Goal: Transaction & Acquisition: Download file/media

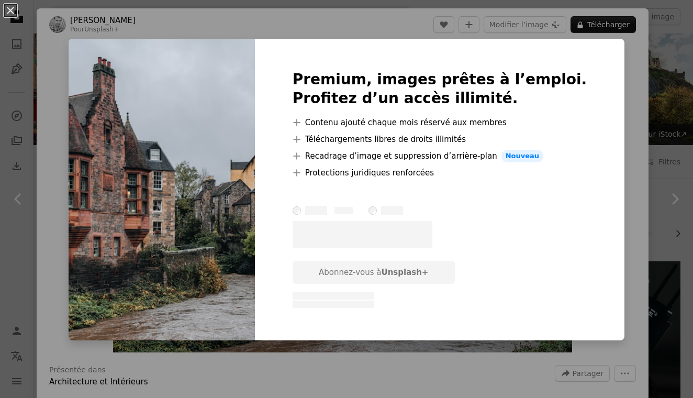
scroll to position [752, 0]
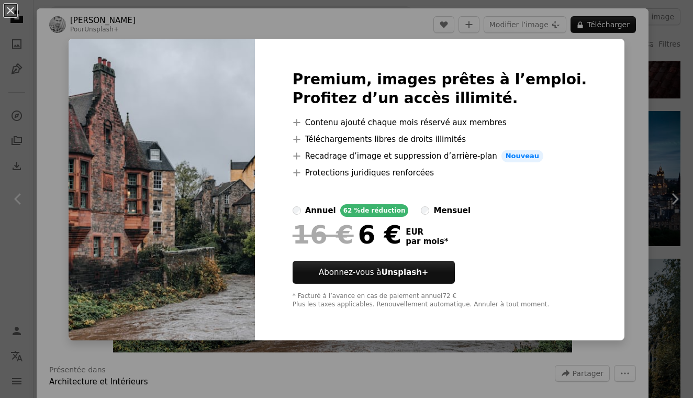
click at [681, 140] on div "An X shape Premium, images prêtes à l’emploi. Profitez d’un accès illimité. A p…" at bounding box center [346, 199] width 693 height 398
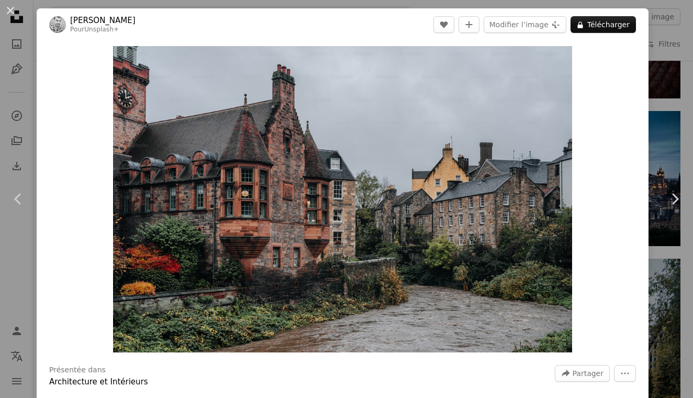
click at [680, 145] on div "An X shape Chevron left Chevron right [PERSON_NAME] Pour Unsplash+ A heart A pl…" at bounding box center [346, 199] width 693 height 398
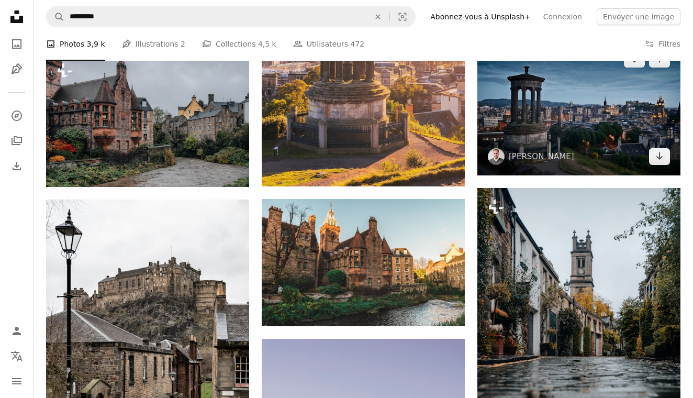
scroll to position [838, 0]
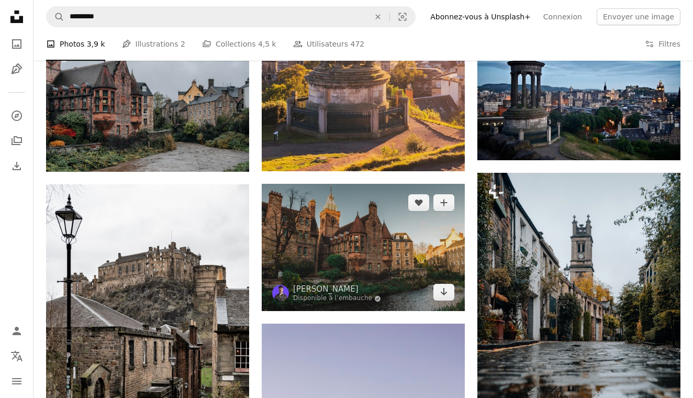
click at [382, 259] on img at bounding box center [363, 247] width 203 height 127
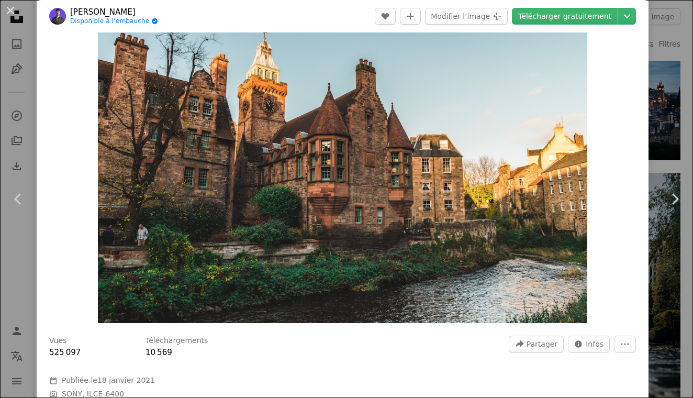
scroll to position [4, 0]
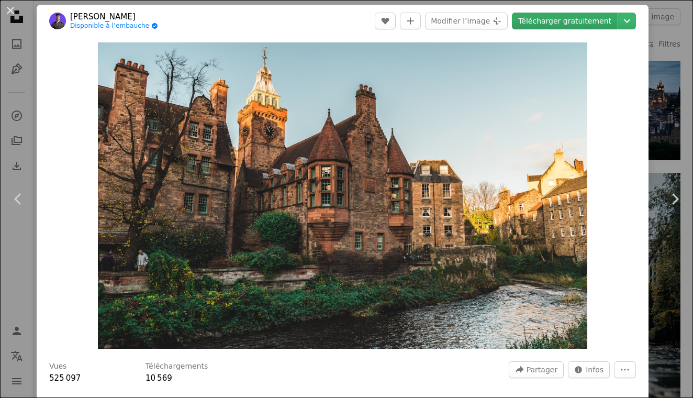
click at [555, 22] on link "Télécharger gratuitement" at bounding box center [565, 21] width 106 height 17
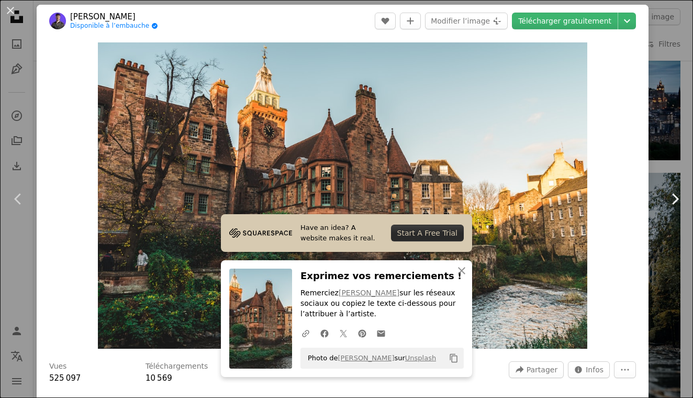
click at [661, 160] on link "Chevron right" at bounding box center [674, 199] width 37 height 100
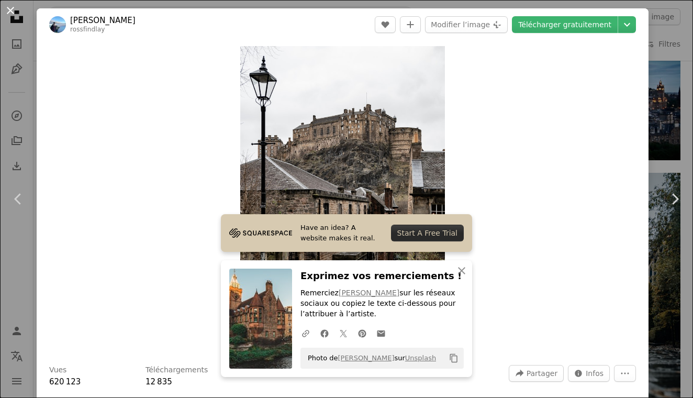
click at [14, 13] on button "An X shape" at bounding box center [10, 10] width 13 height 13
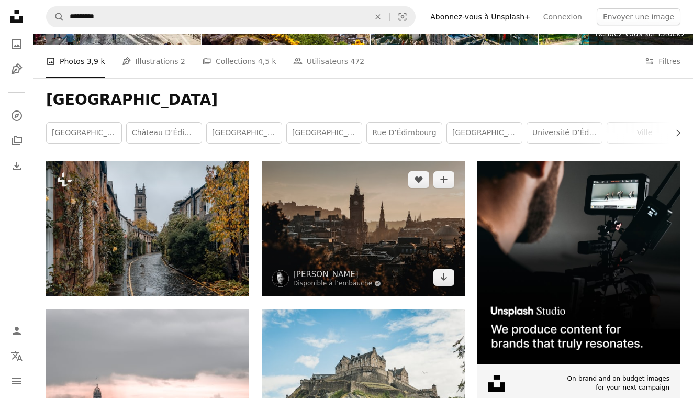
scroll to position [121, 0]
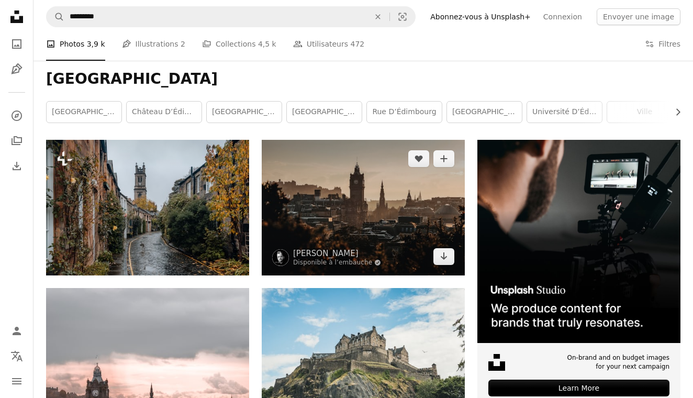
click at [337, 212] on img at bounding box center [363, 207] width 203 height 135
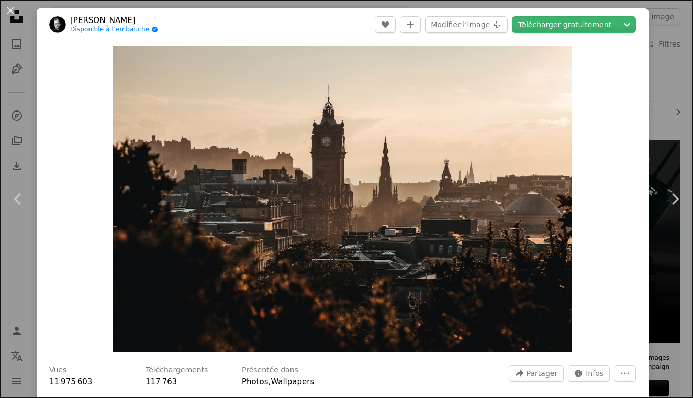
click at [660, 138] on div "An X shape Chevron left Chevron right [PERSON_NAME] Disponible à l’embauche A c…" at bounding box center [346, 199] width 693 height 398
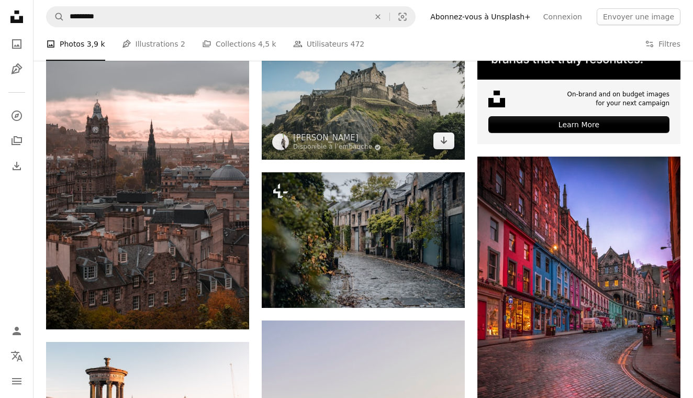
scroll to position [387, 0]
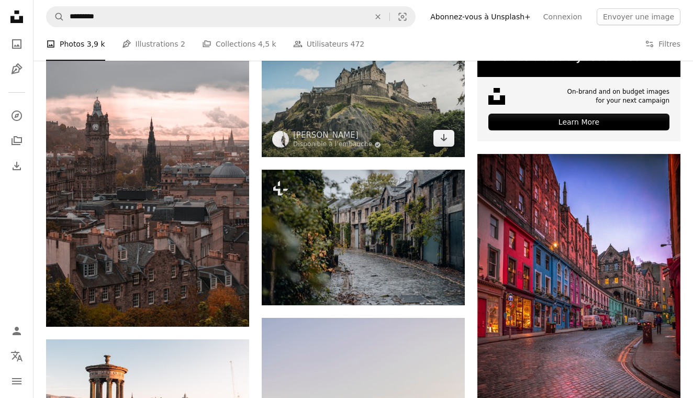
click at [391, 95] on img at bounding box center [363, 89] width 203 height 135
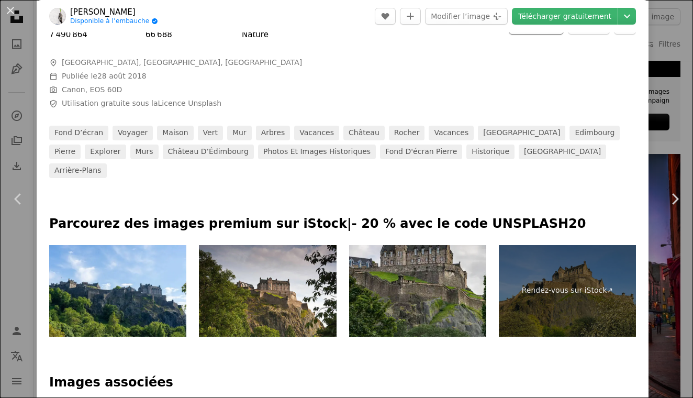
scroll to position [349, 0]
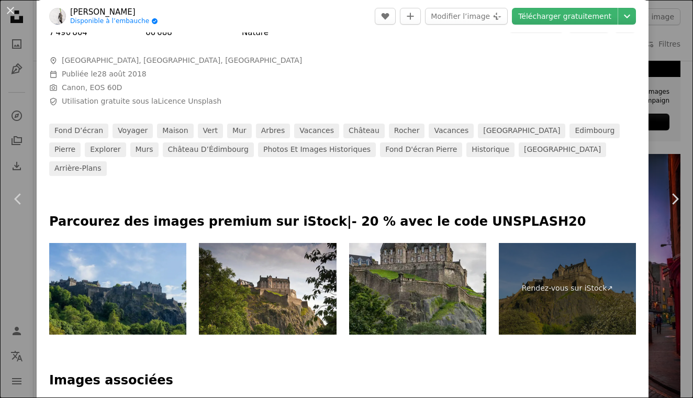
click at [116, 265] on img at bounding box center [117, 289] width 137 height 92
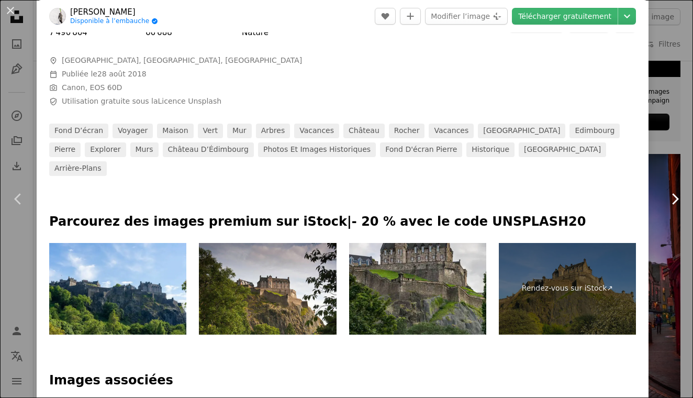
click at [679, 155] on link "Chevron right" at bounding box center [674, 199] width 37 height 100
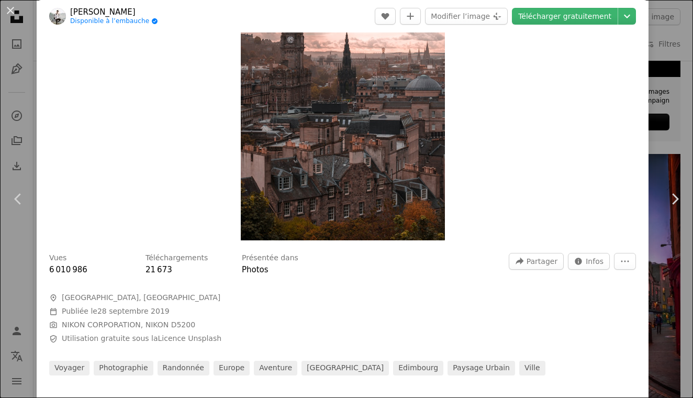
scroll to position [157, 0]
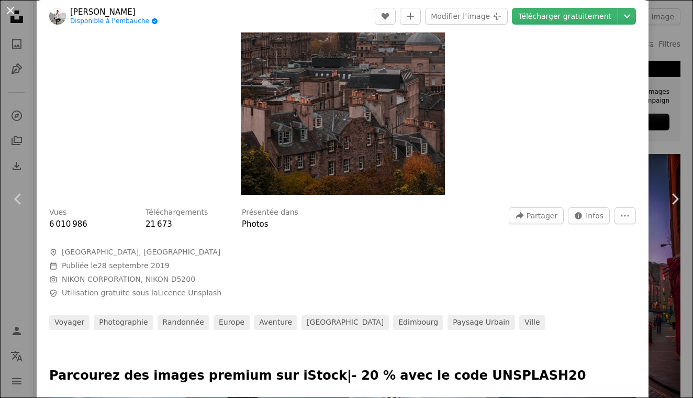
click at [9, 6] on button "An X shape" at bounding box center [10, 10] width 13 height 13
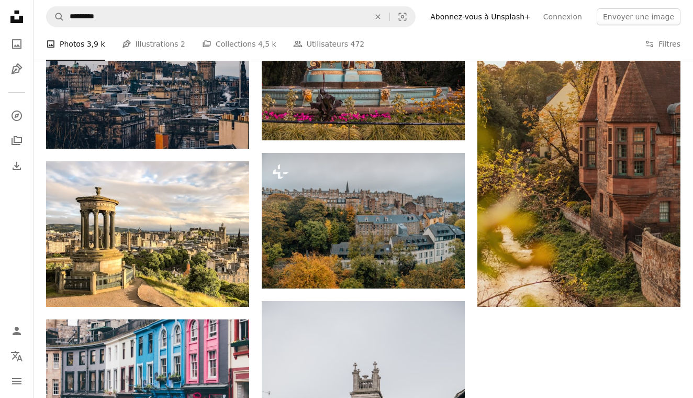
scroll to position [1325, 0]
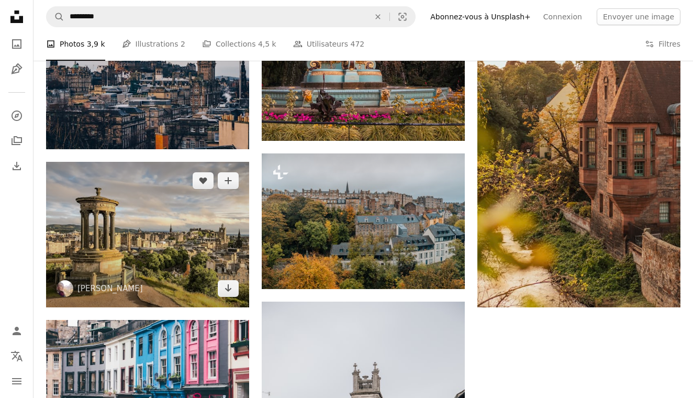
click at [189, 246] on img at bounding box center [147, 234] width 203 height 145
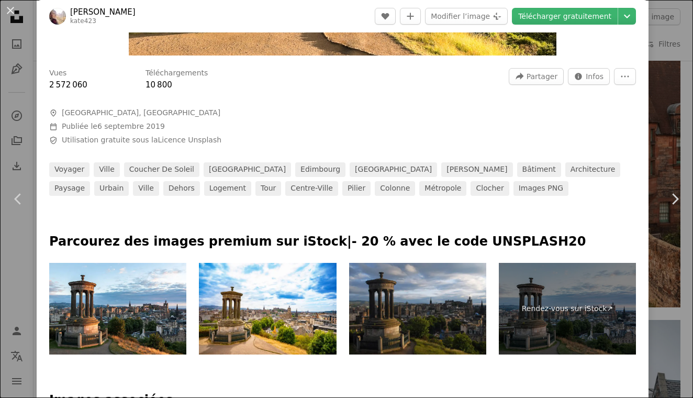
scroll to position [298, 0]
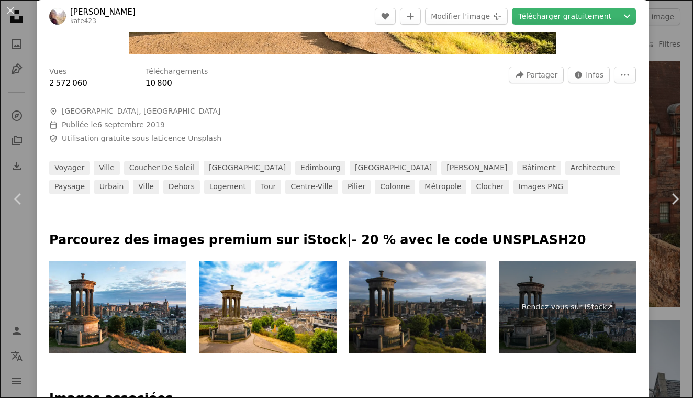
click at [672, 330] on div "An X shape Chevron left Chevron right [PERSON_NAME] kate423 A heart A plus sign…" at bounding box center [346, 199] width 693 height 398
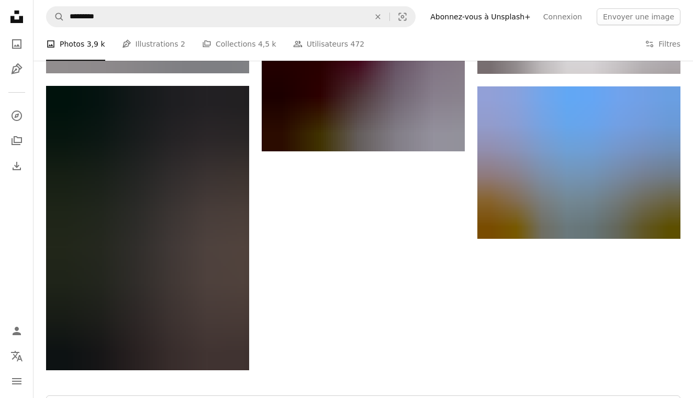
scroll to position [3025, 0]
